Goal: Information Seeking & Learning: Check status

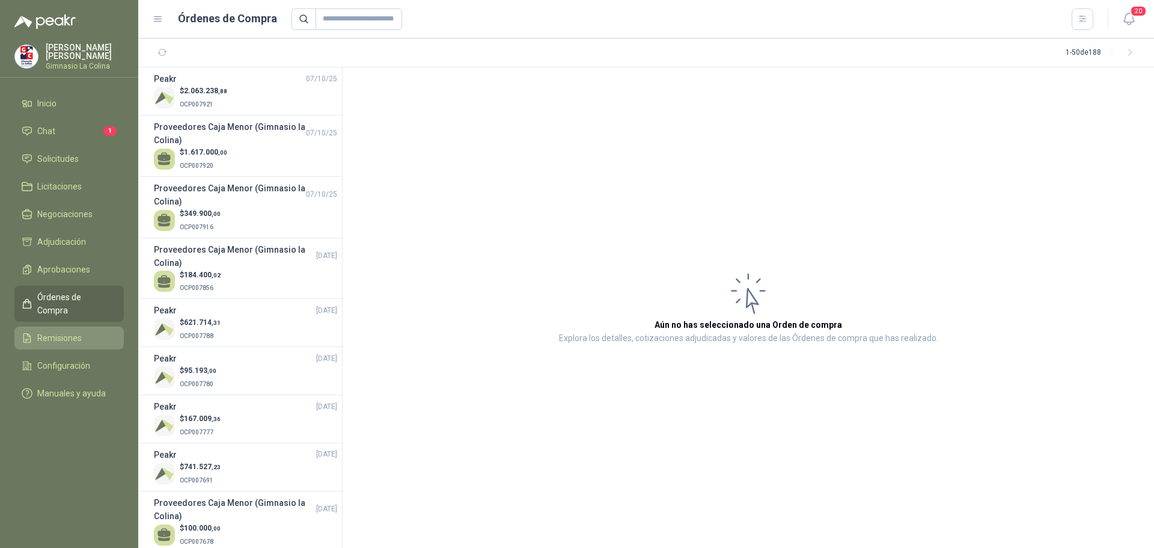
click at [59, 331] on span "Remisiones" at bounding box center [59, 337] width 44 height 13
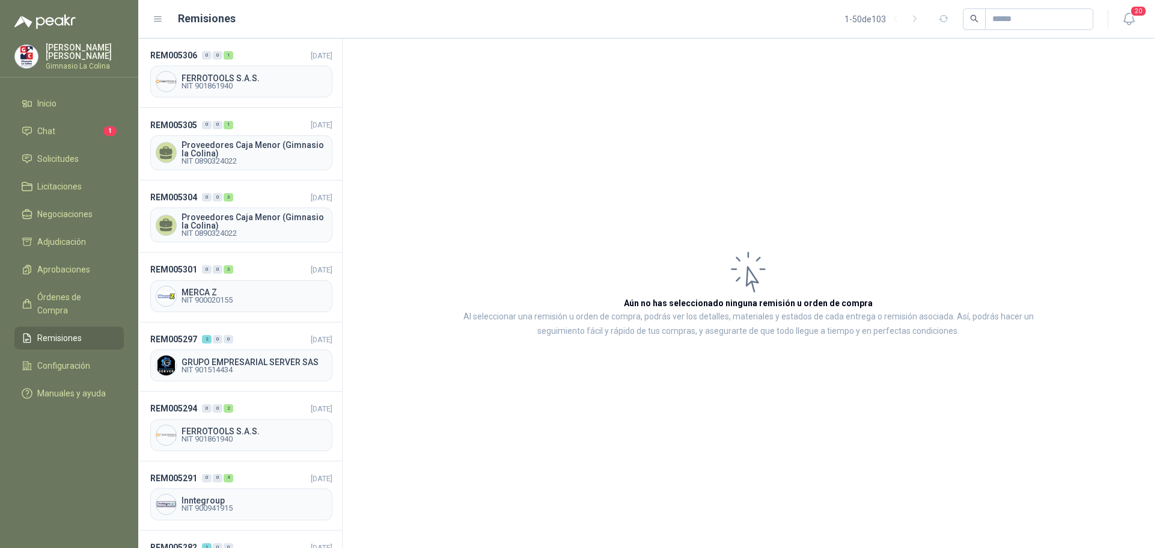
click at [25, 56] on img at bounding box center [26, 56] width 23 height 23
click at [63, 359] on span "Configuración" at bounding box center [63, 365] width 53 height 13
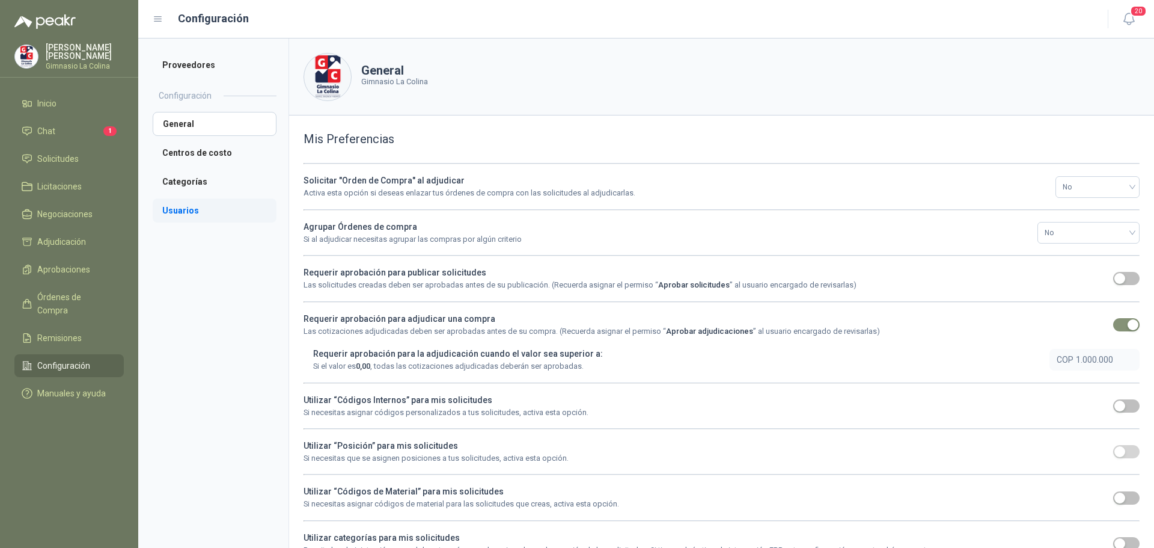
click at [168, 209] on li "Usuarios" at bounding box center [215, 210] width 124 height 24
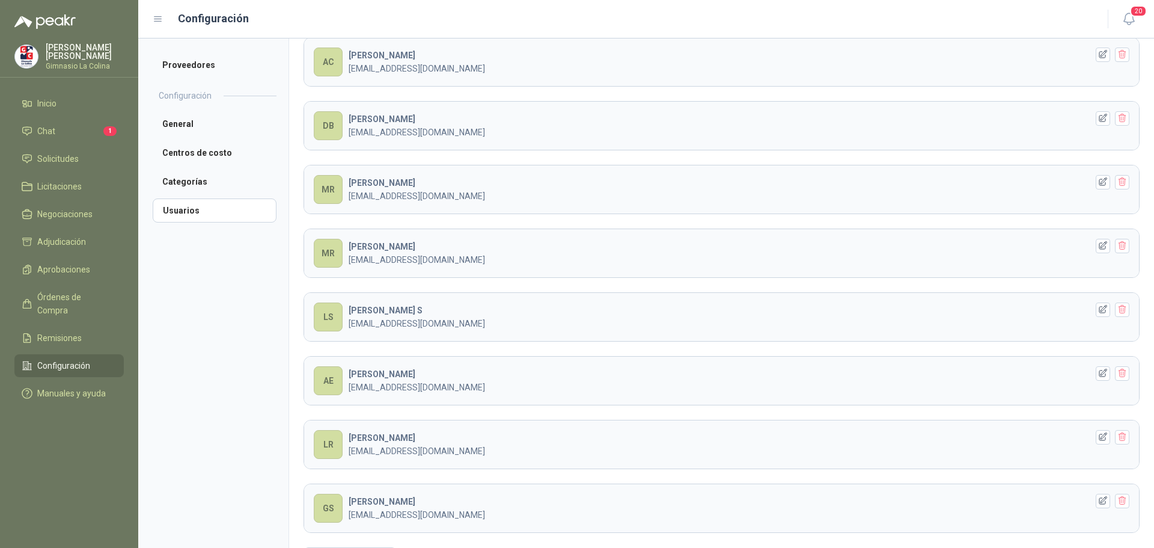
scroll to position [1175, 0]
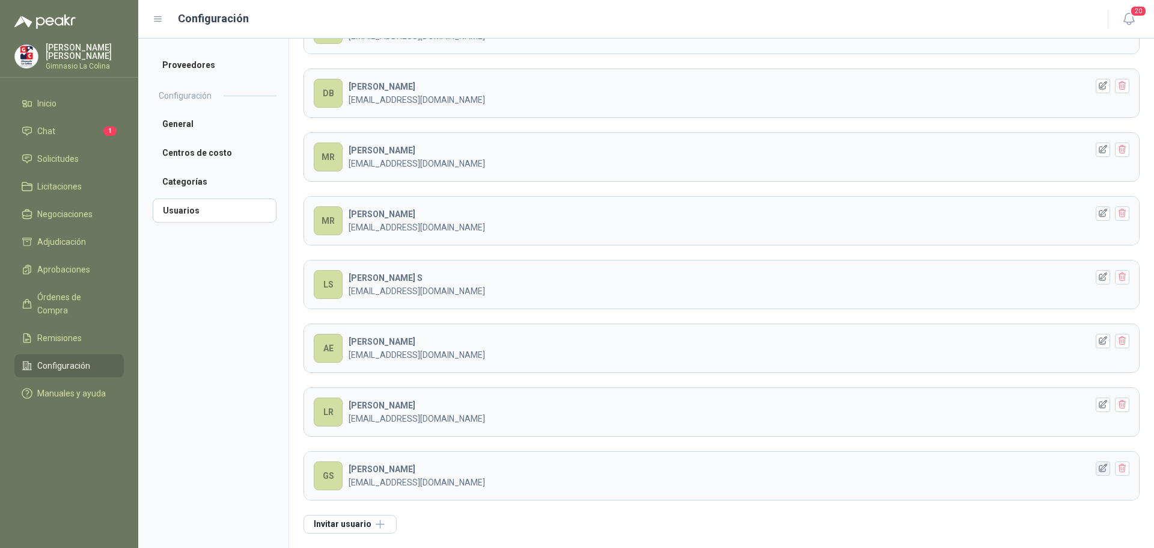
click at [1098, 466] on icon "button" at bounding box center [1103, 468] width 10 height 10
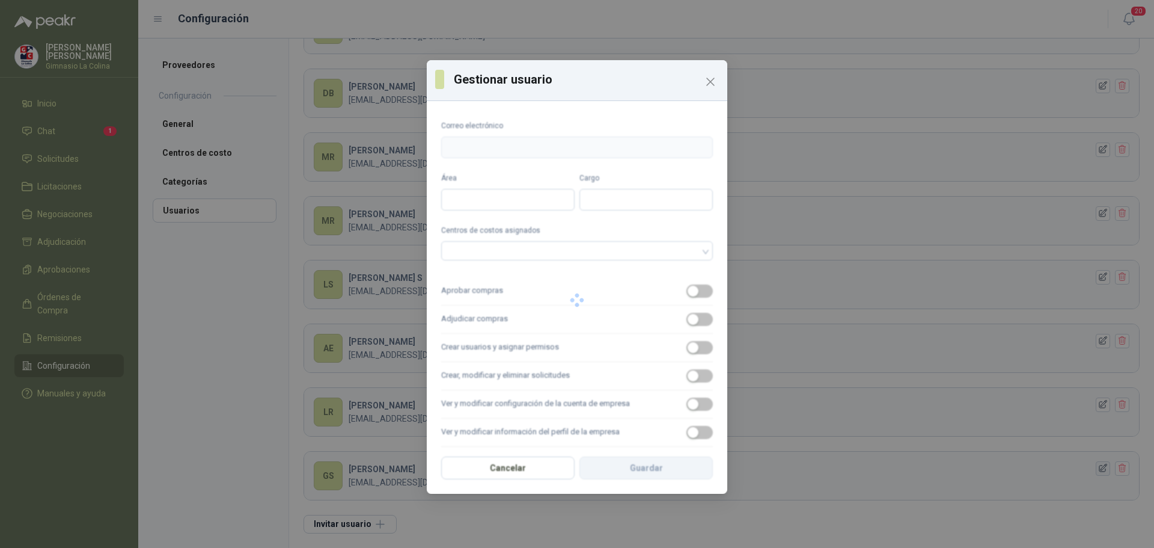
type input "**********"
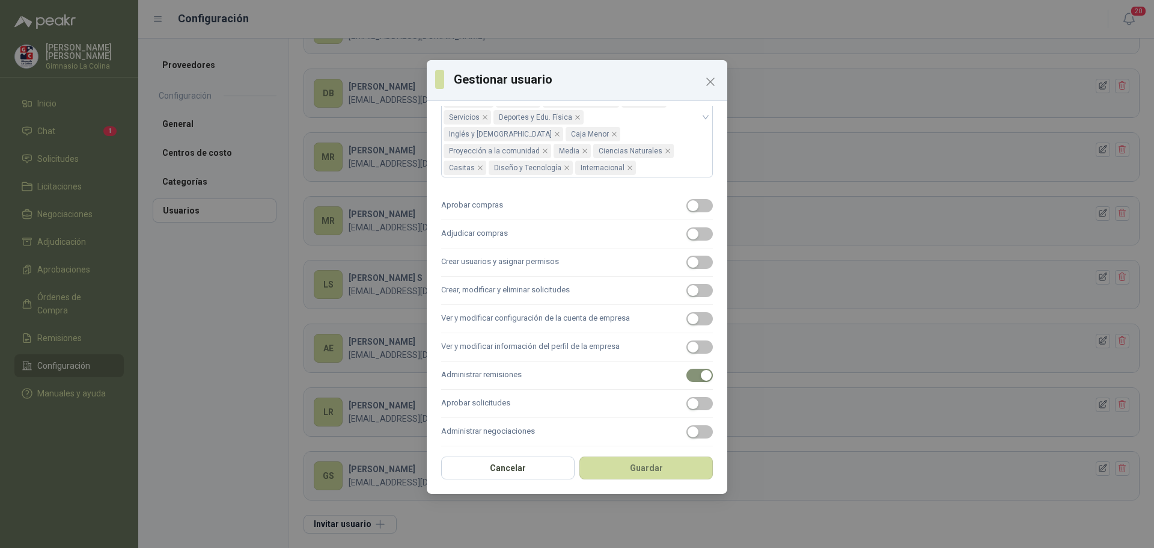
scroll to position [247, 0]
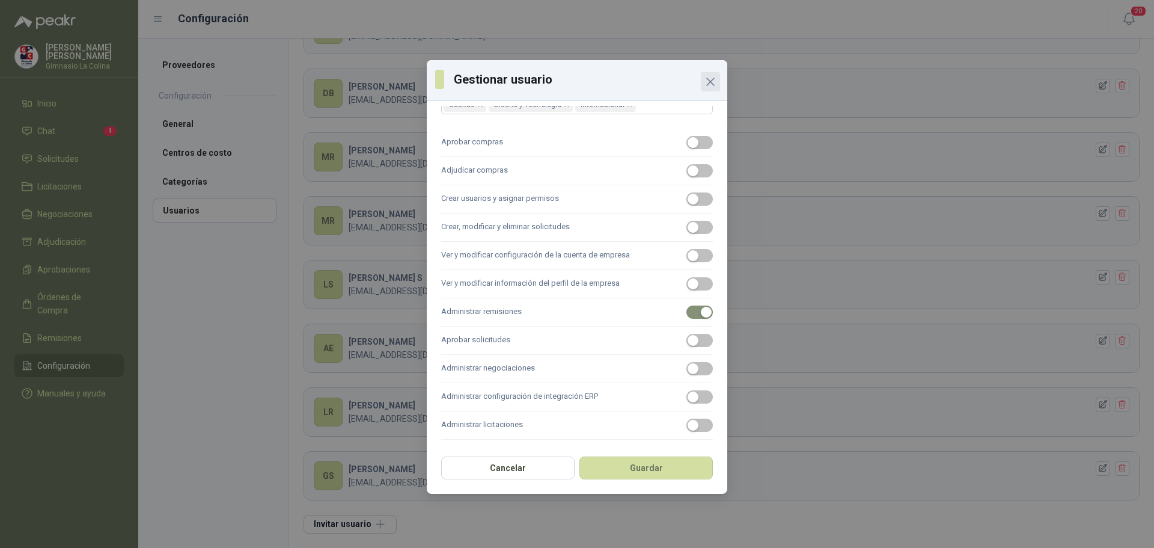
click at [712, 85] on icon "Close" at bounding box center [710, 82] width 14 height 14
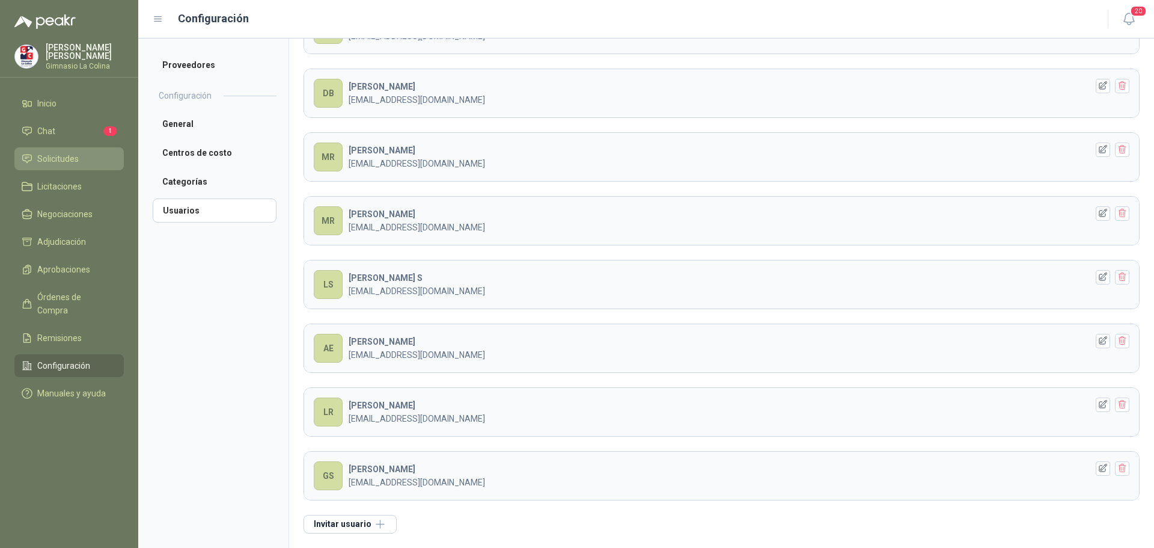
click at [58, 152] on span "Solicitudes" at bounding box center [57, 158] width 41 height 13
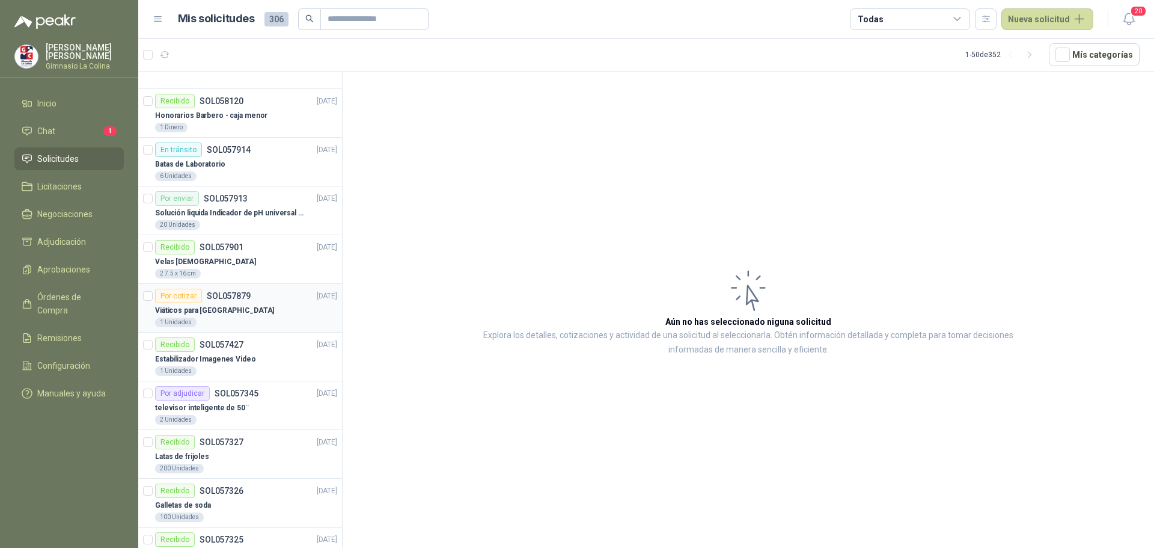
scroll to position [481, 0]
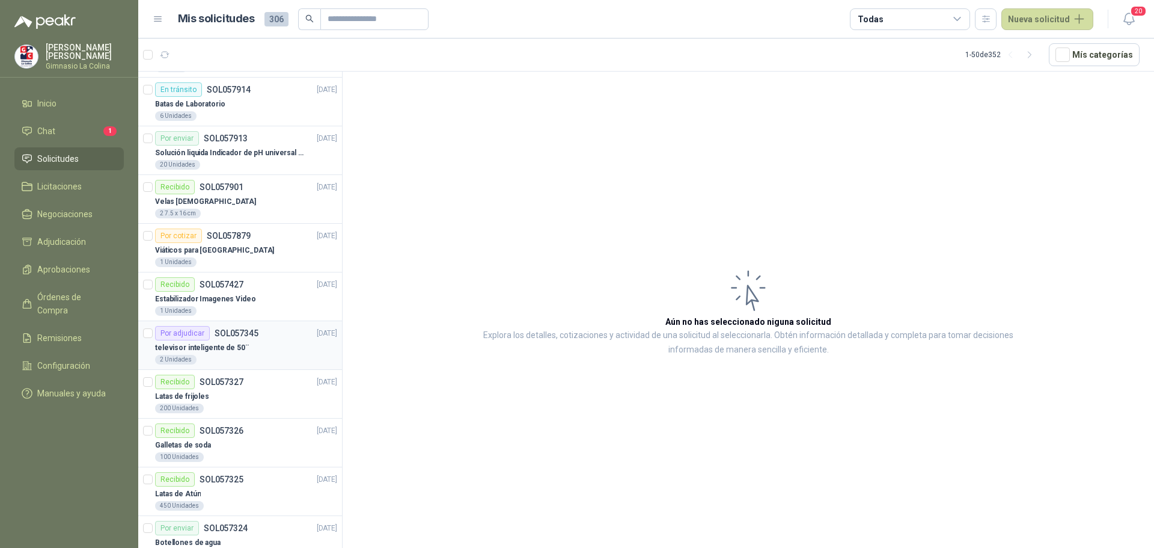
click at [197, 344] on p "televisor inteligente de 50¨" at bounding box center [202, 347] width 94 height 11
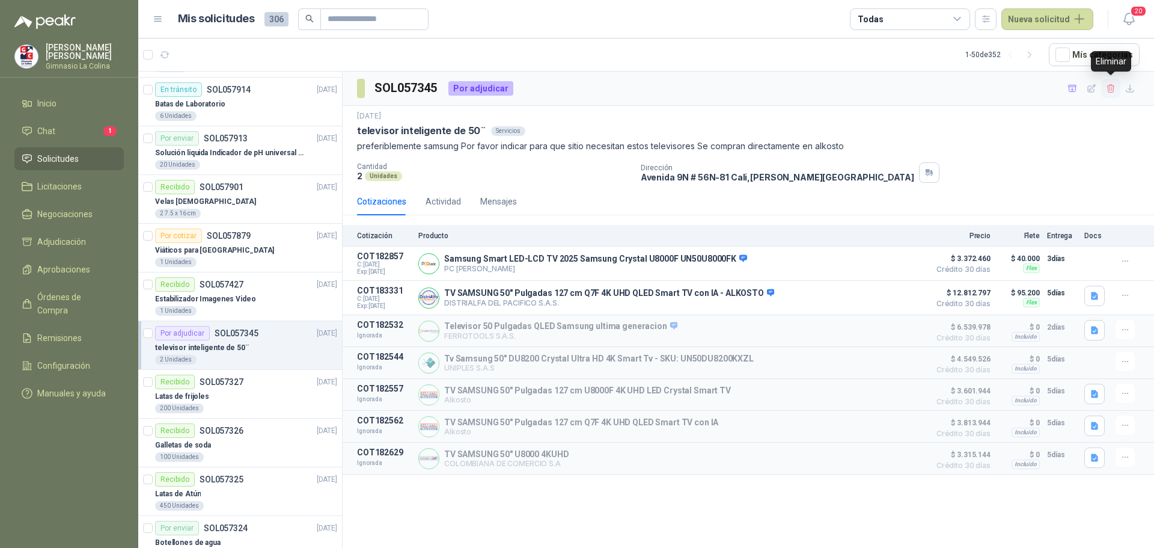
click at [1112, 89] on icon "button" at bounding box center [1110, 88] width 7 height 8
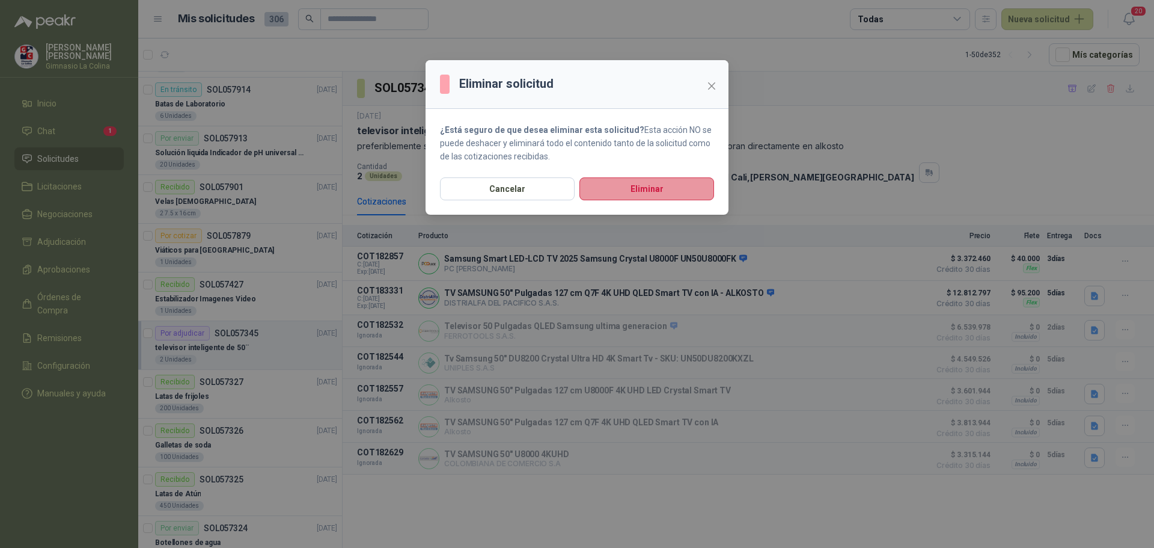
click at [653, 194] on button "Eliminar" at bounding box center [647, 188] width 135 height 23
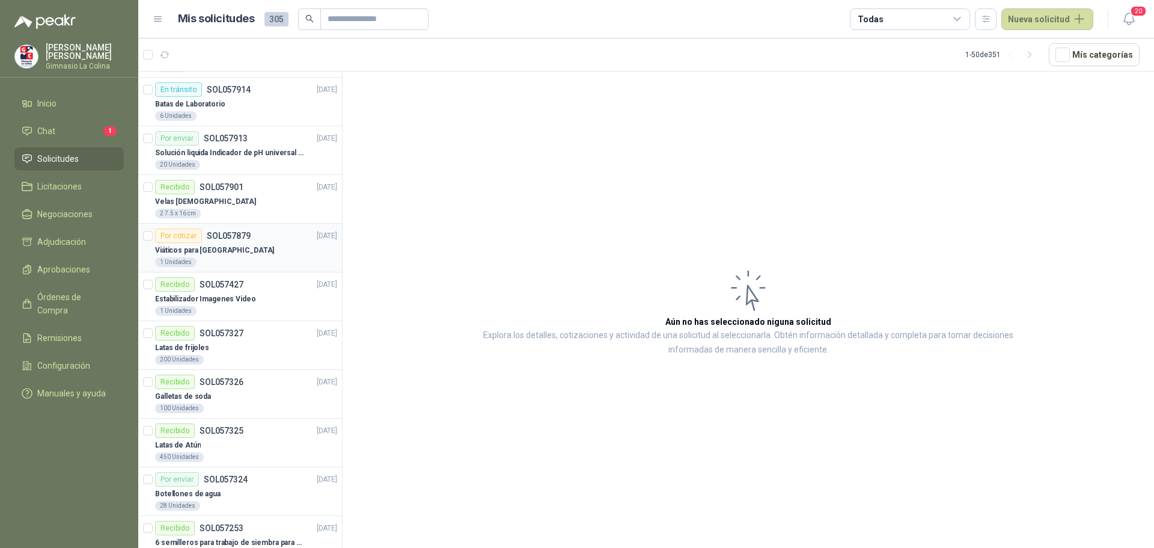
click at [186, 237] on div "Por cotizar" at bounding box center [178, 235] width 47 height 14
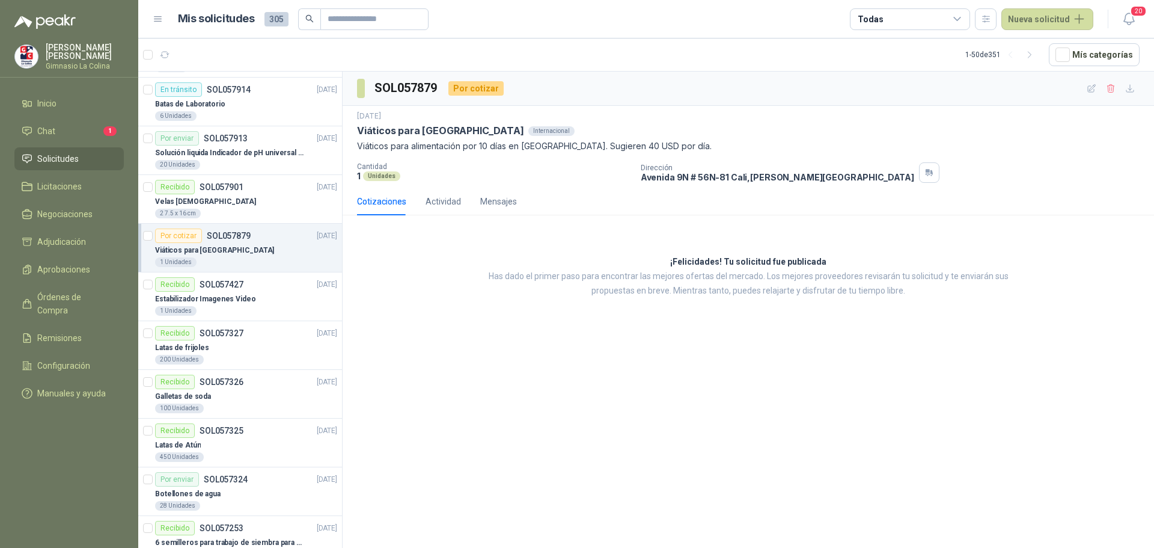
click at [26, 57] on img at bounding box center [26, 56] width 23 height 23
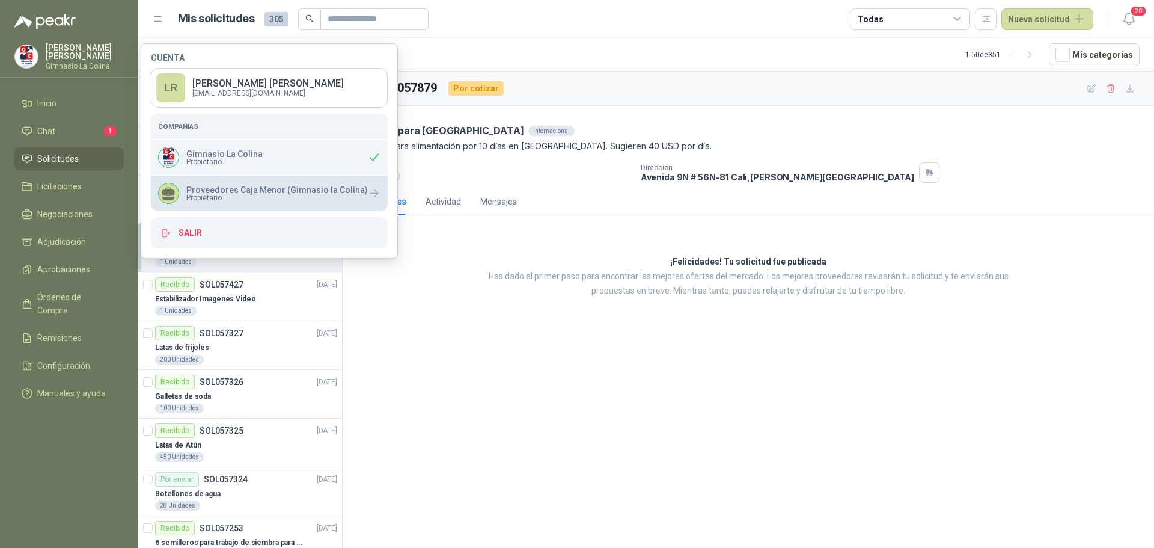
click at [231, 194] on span "Propietario" at bounding box center [277, 197] width 182 height 7
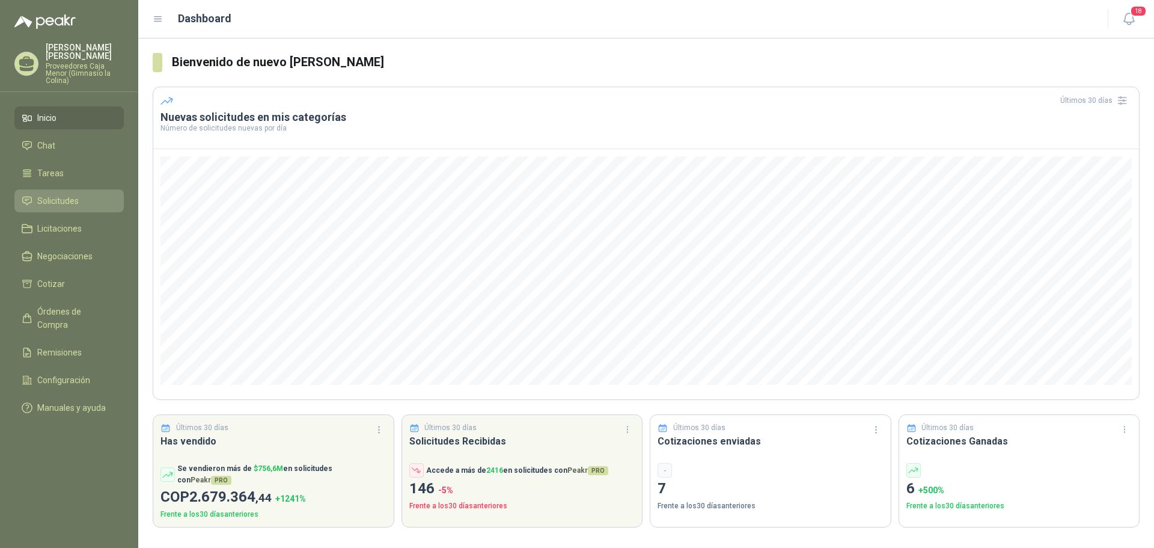
click at [54, 198] on span "Solicitudes" at bounding box center [57, 200] width 41 height 13
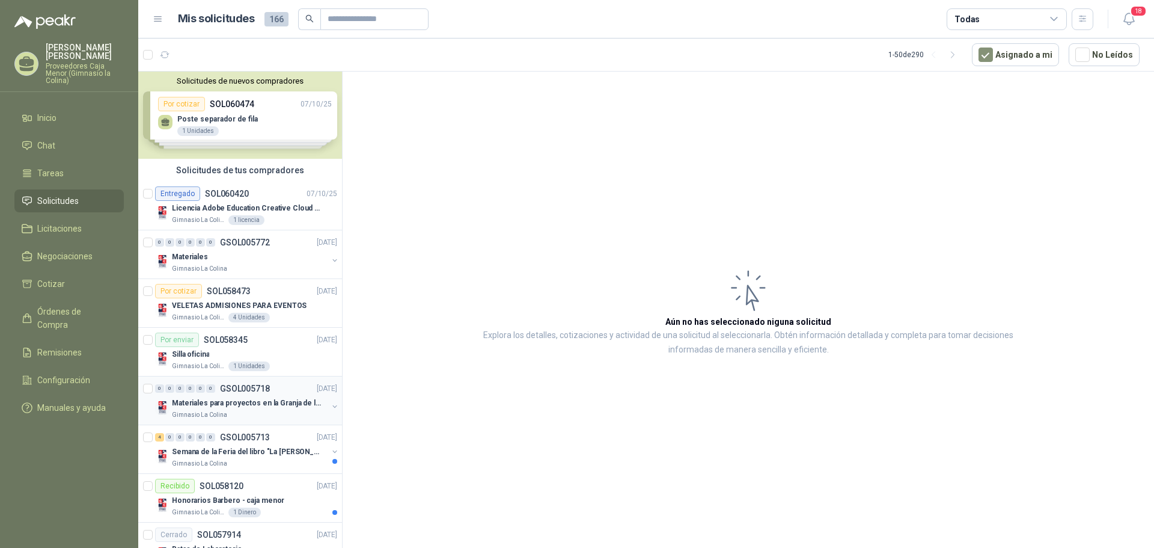
click at [215, 400] on p "Materiales para proyectos en la Granja de la UI" at bounding box center [247, 402] width 150 height 11
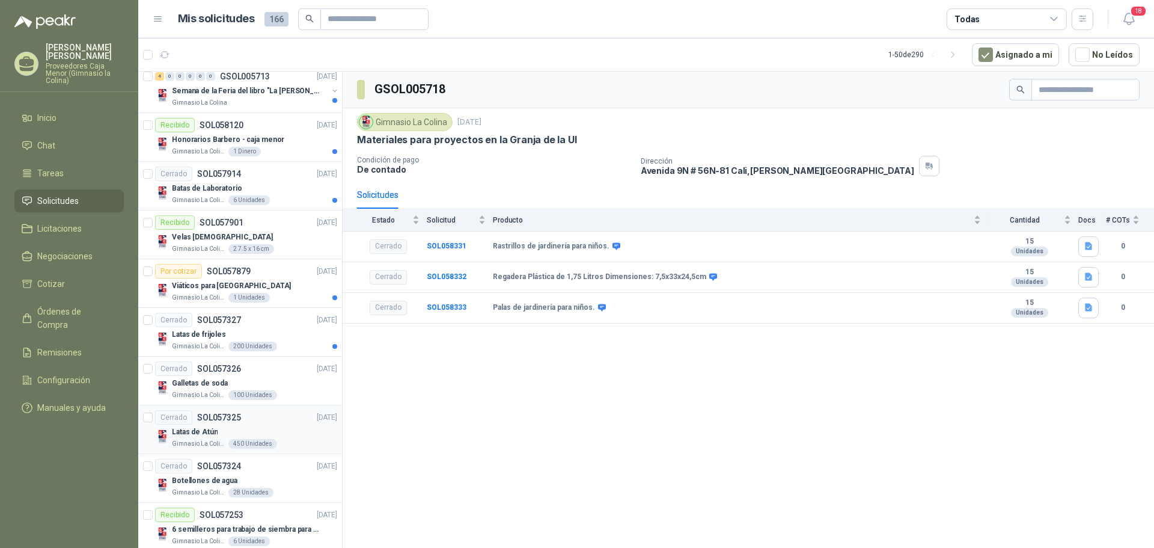
scroll to position [421, 0]
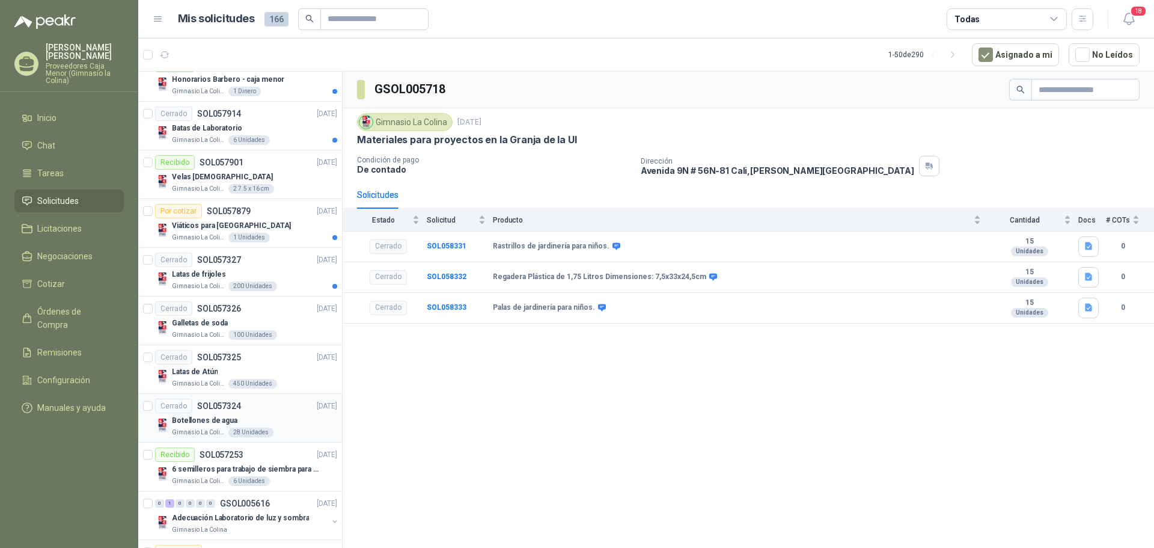
click at [262, 434] on div "28 Unidades" at bounding box center [250, 432] width 45 height 10
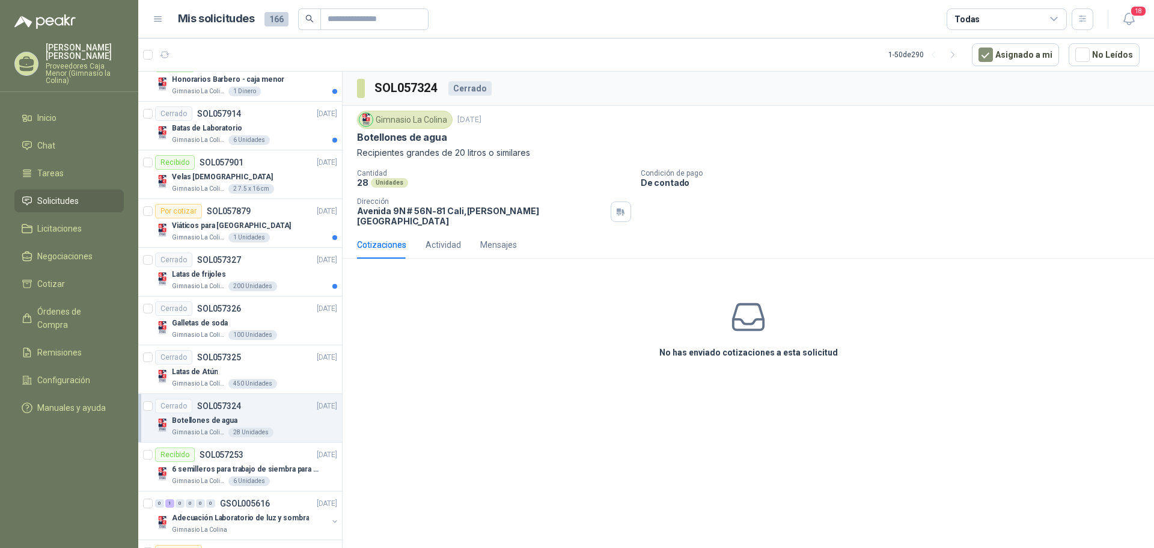
click at [382, 242] on div "Cotizaciones" at bounding box center [381, 244] width 49 height 13
click at [436, 242] on div "Actividad" at bounding box center [443, 244] width 35 height 13
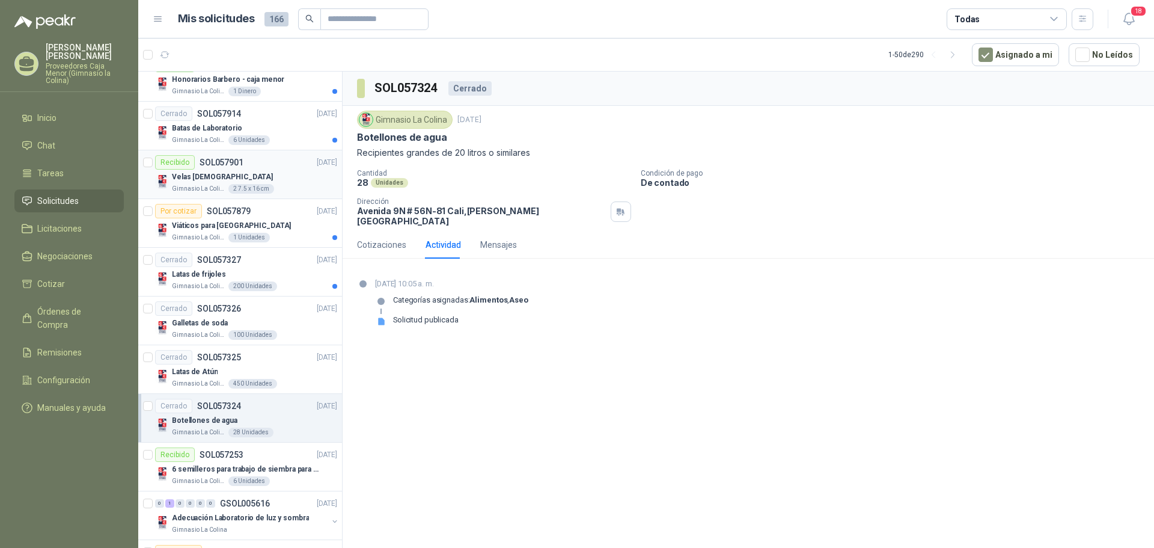
click at [212, 163] on p "SOL057901" at bounding box center [222, 162] width 44 height 8
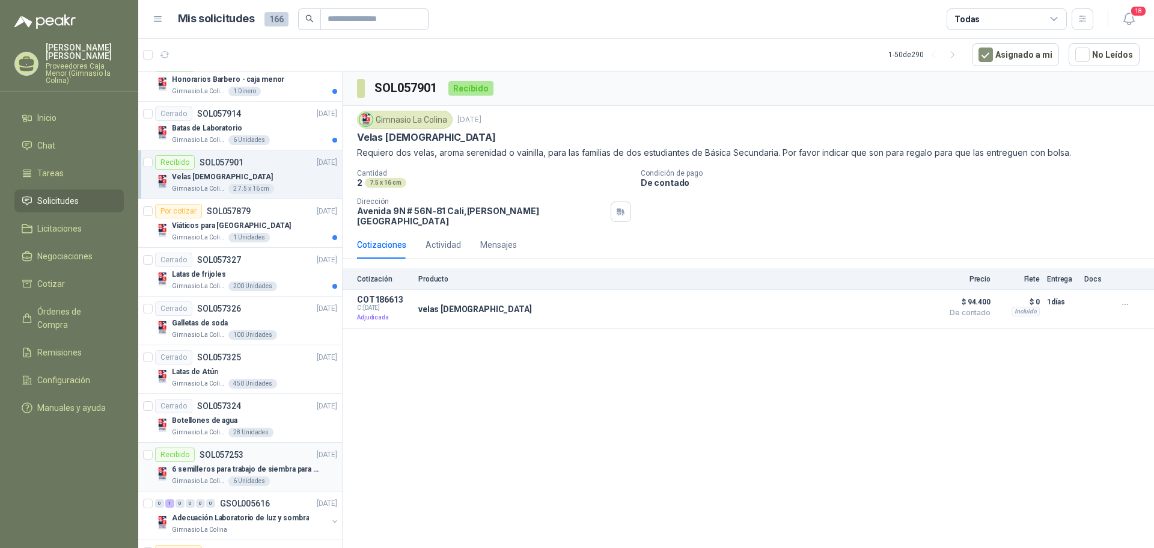
click at [227, 465] on p "6 semilleros para trabajo de siembra para estudiantes en la granja" at bounding box center [247, 468] width 150 height 11
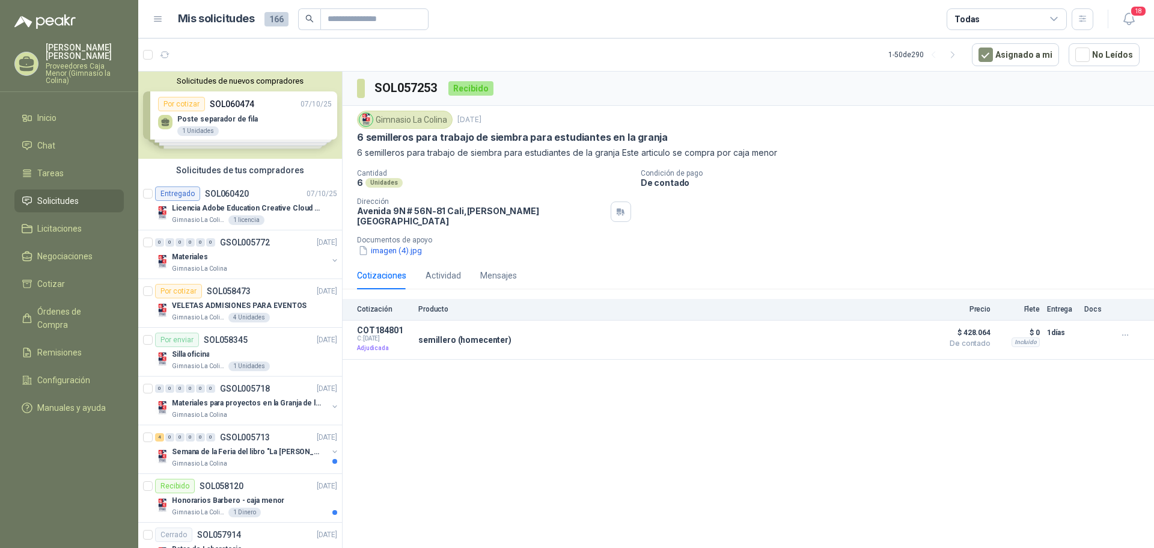
click at [63, 52] on p "Luz Dary Ramirez" at bounding box center [85, 51] width 78 height 17
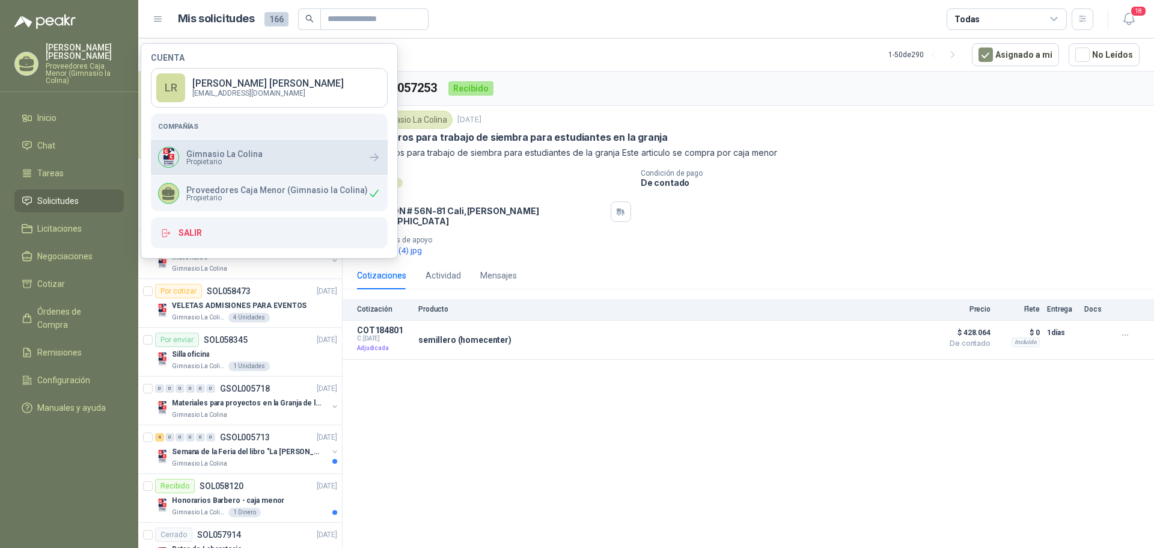
click at [200, 156] on p "Gimnasio La Colina" at bounding box center [224, 154] width 76 height 8
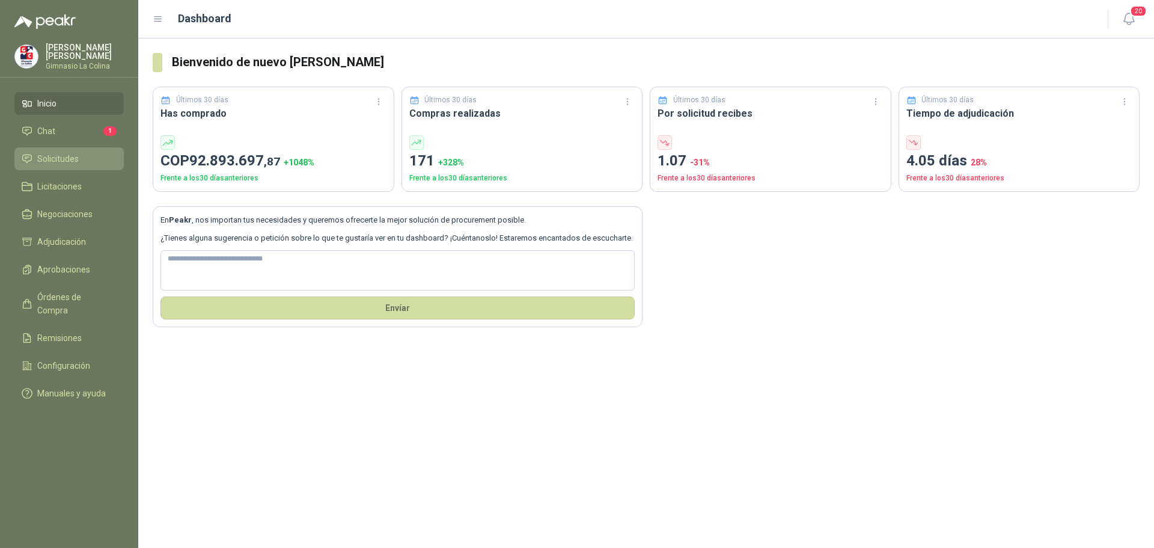
click at [58, 157] on span "Solicitudes" at bounding box center [57, 158] width 41 height 13
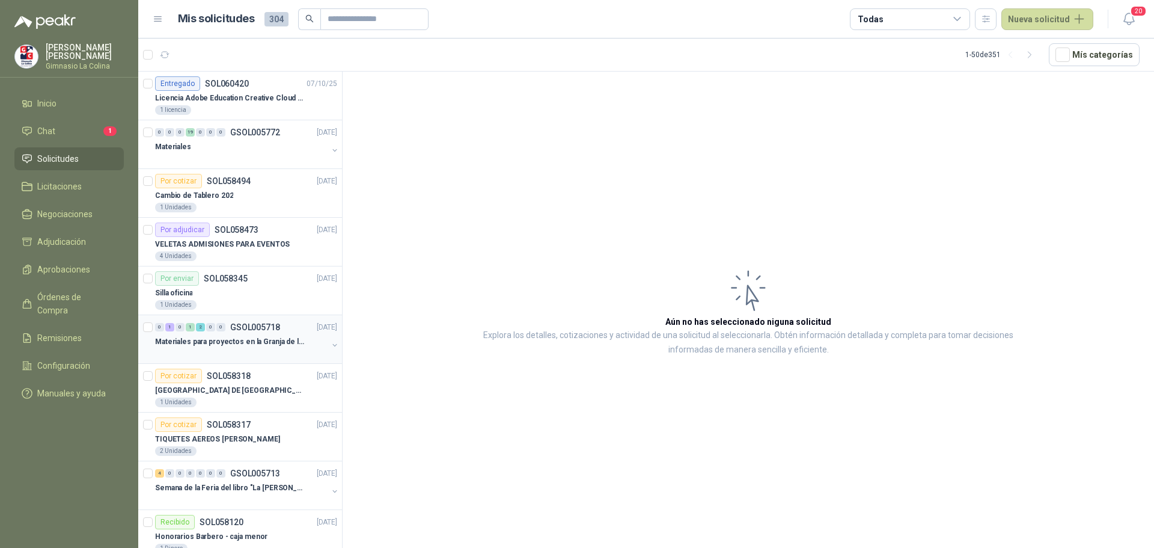
click at [178, 340] on p "Materiales para proyectos en la Granja de la UI" at bounding box center [230, 341] width 150 height 11
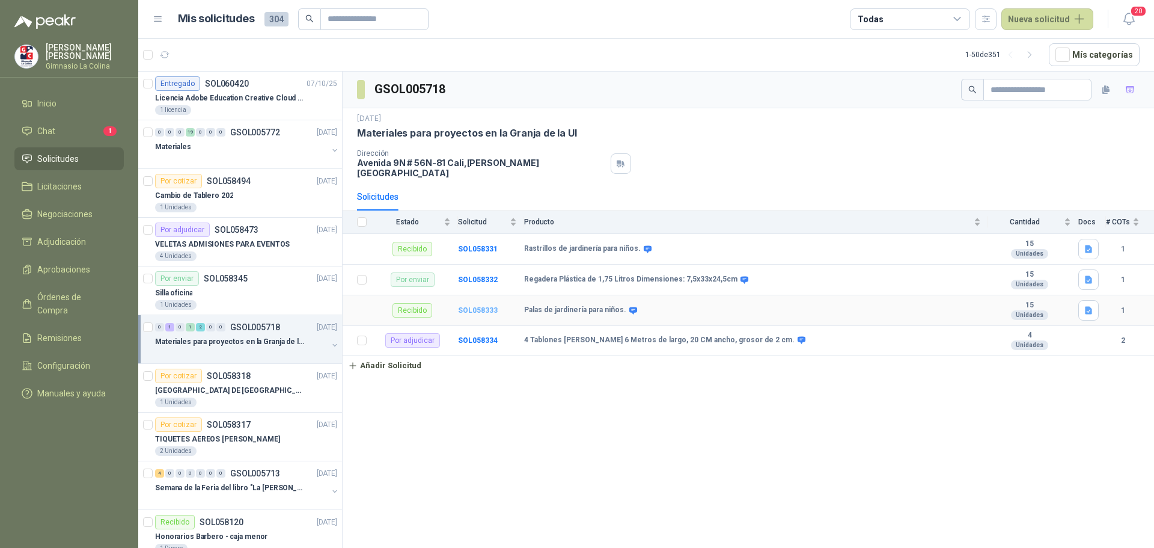
click at [481, 306] on b "SOL058333" at bounding box center [478, 310] width 40 height 8
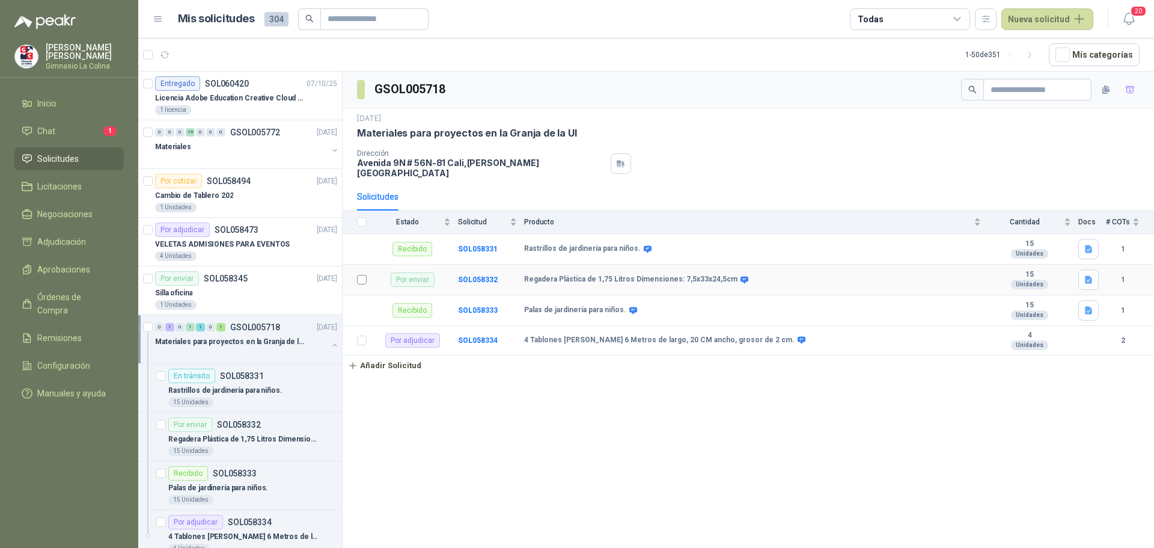
click at [364, 277] on label at bounding box center [362, 279] width 10 height 13
click at [68, 204] on link "Negociaciones" at bounding box center [68, 214] width 109 height 23
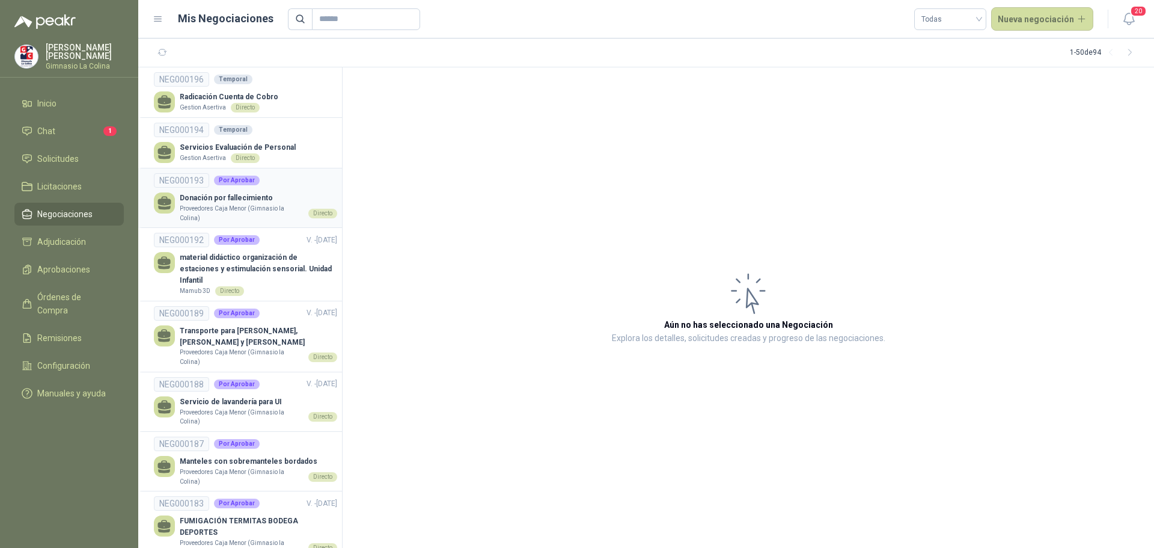
scroll to position [481, 0]
